Goal: Find specific page/section: Find specific page/section

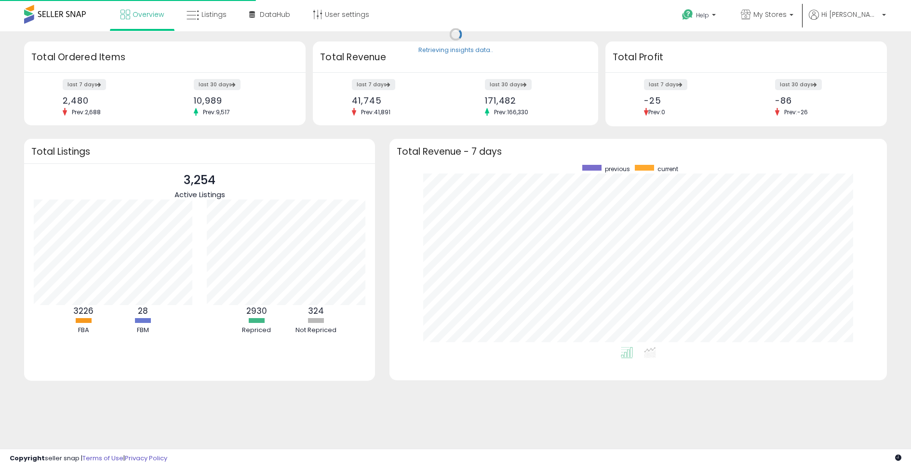
scroll to position [182, 477]
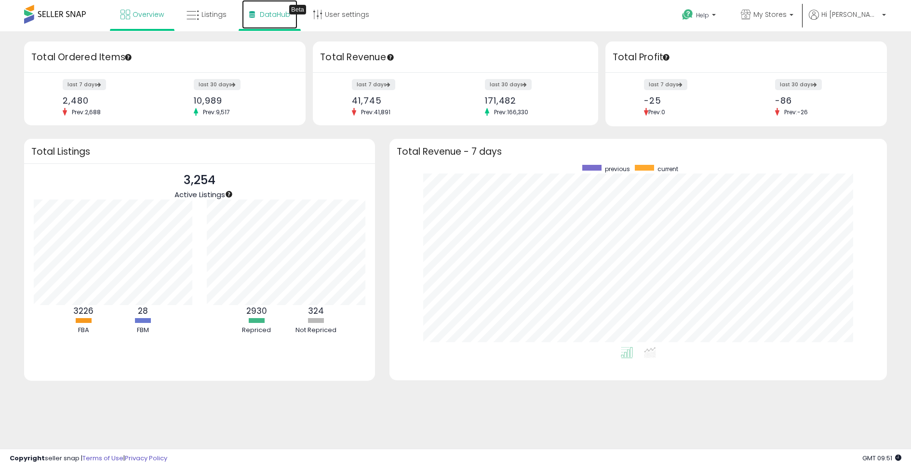
click at [265, 9] on link "DataHub Beta" at bounding box center [269, 14] width 55 height 29
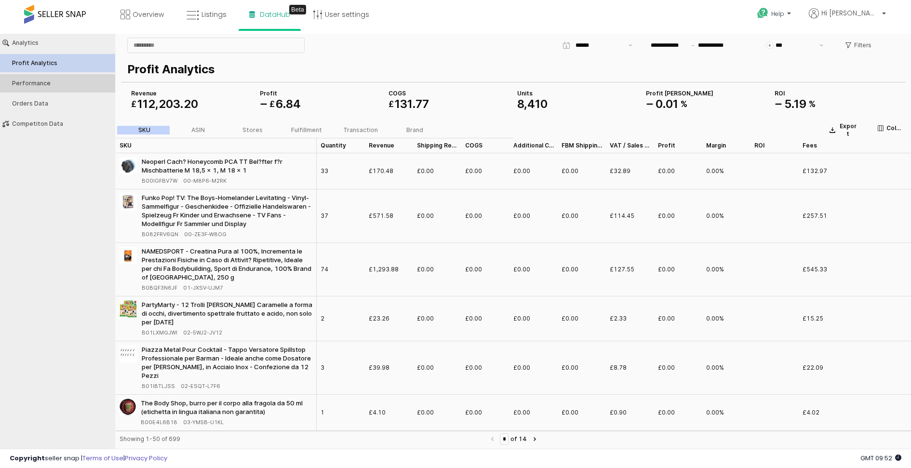
click at [35, 80] on div "Performance" at bounding box center [62, 83] width 101 height 7
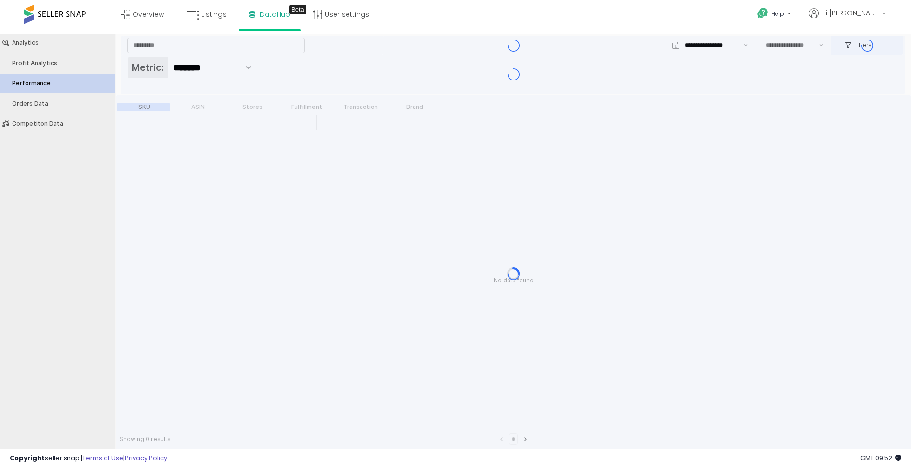
type input "***"
